Goal: Transaction & Acquisition: Obtain resource

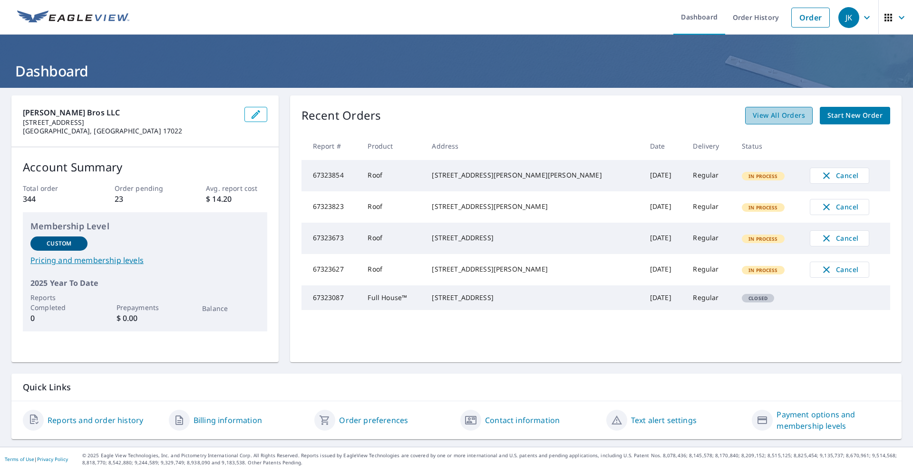
click at [780, 116] on span "View All Orders" at bounding box center [778, 116] width 52 height 12
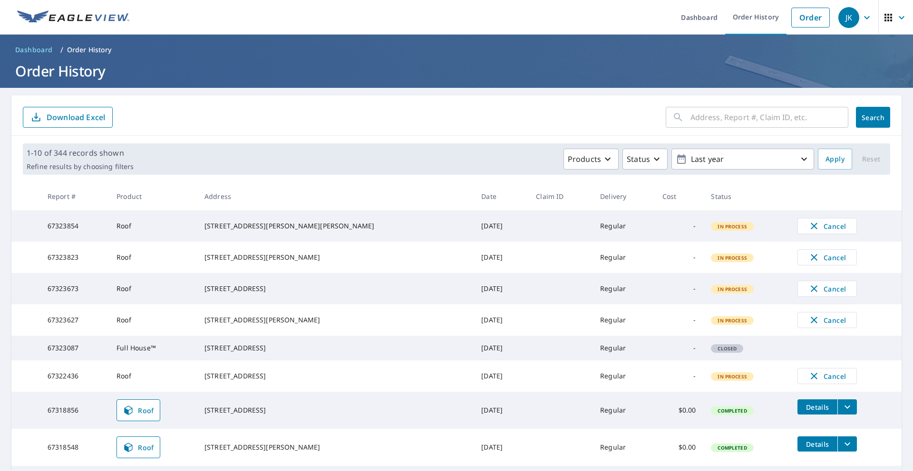
click at [730, 118] on input "text" at bounding box center [769, 117] width 158 height 27
type input "5"
type input "215 locust"
click button "Search" at bounding box center [873, 117] width 34 height 21
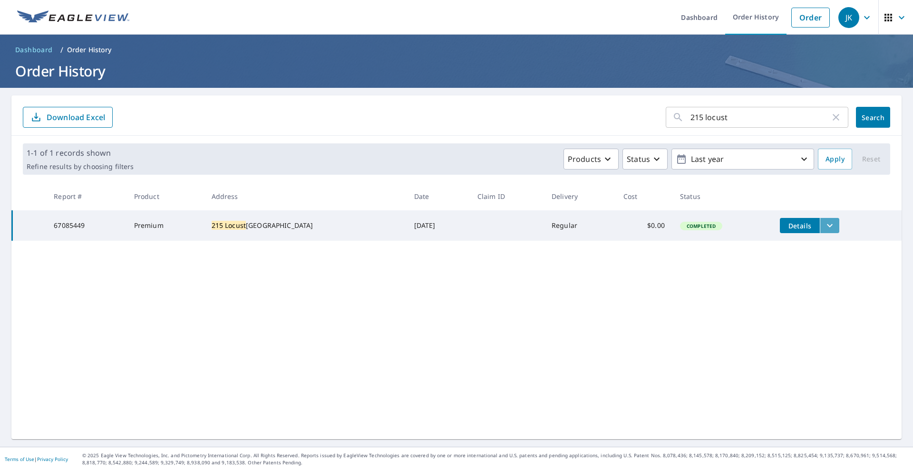
click at [828, 228] on icon "filesDropdownBtn-67085449" at bounding box center [829, 225] width 11 height 11
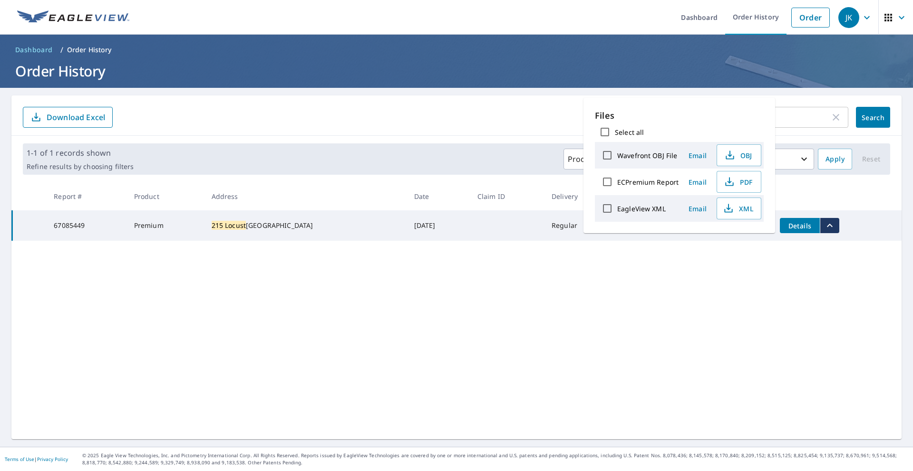
click at [610, 272] on div "215 locust ​ Search Download Excel 1-1 of 1 records shown Refine results by cho…" at bounding box center [456, 268] width 890 height 344
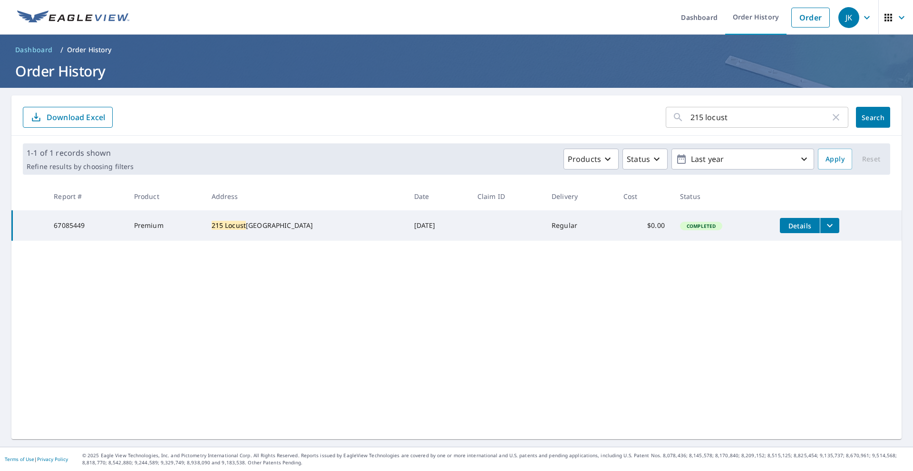
drag, startPoint x: 263, startPoint y: 215, endPoint x: 247, endPoint y: 223, distance: 17.4
click at [260, 215] on td "[STREET_ADDRESS]" at bounding box center [305, 226] width 202 height 30
drag, startPoint x: 243, startPoint y: 225, endPoint x: 210, endPoint y: 224, distance: 33.3
click at [237, 226] on mark "215 Locust" at bounding box center [229, 225] width 35 height 9
drag, startPoint x: 106, startPoint y: 232, endPoint x: 47, endPoint y: 215, distance: 61.7
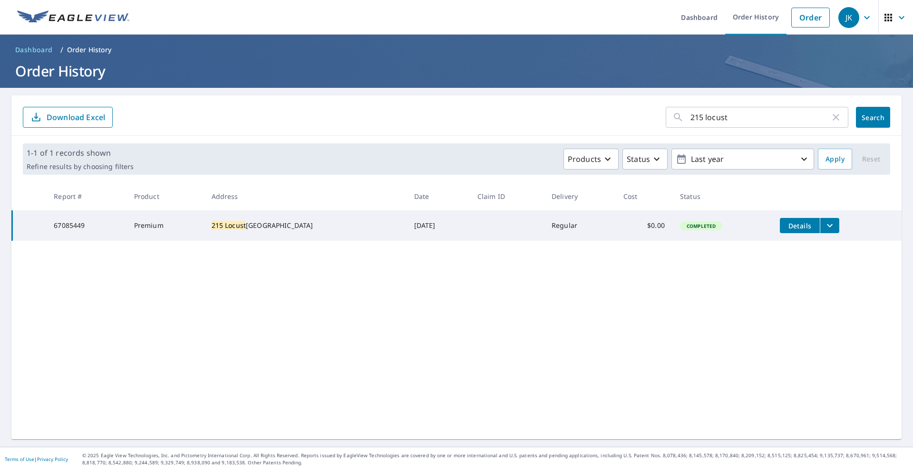
click at [106, 232] on td "67085449" at bounding box center [86, 226] width 80 height 30
drag, startPoint x: 689, startPoint y: 230, endPoint x: 711, endPoint y: 229, distance: 21.4
click at [691, 230] on span "Completed" at bounding box center [701, 226] width 40 height 7
click at [800, 229] on span "Details" at bounding box center [799, 225] width 29 height 9
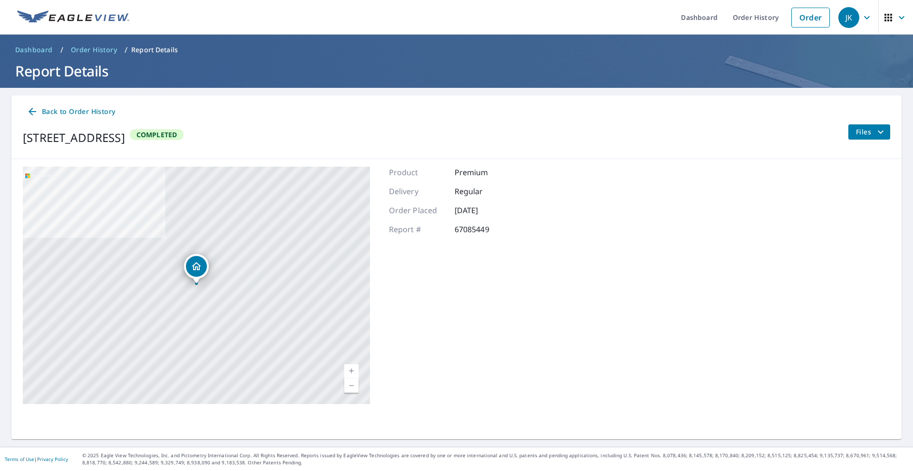
click at [867, 131] on span "Files" at bounding box center [871, 131] width 30 height 11
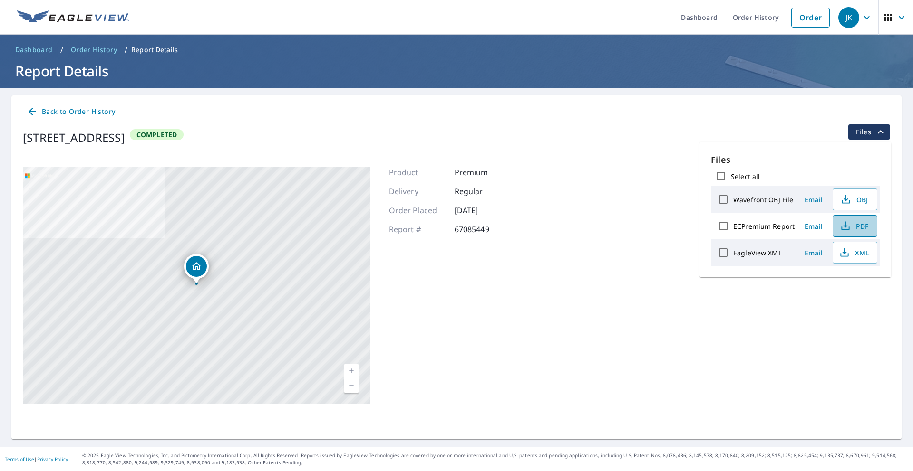
click at [853, 228] on span "PDF" at bounding box center [853, 226] width 30 height 11
